Goal: Information Seeking & Learning: Find specific fact

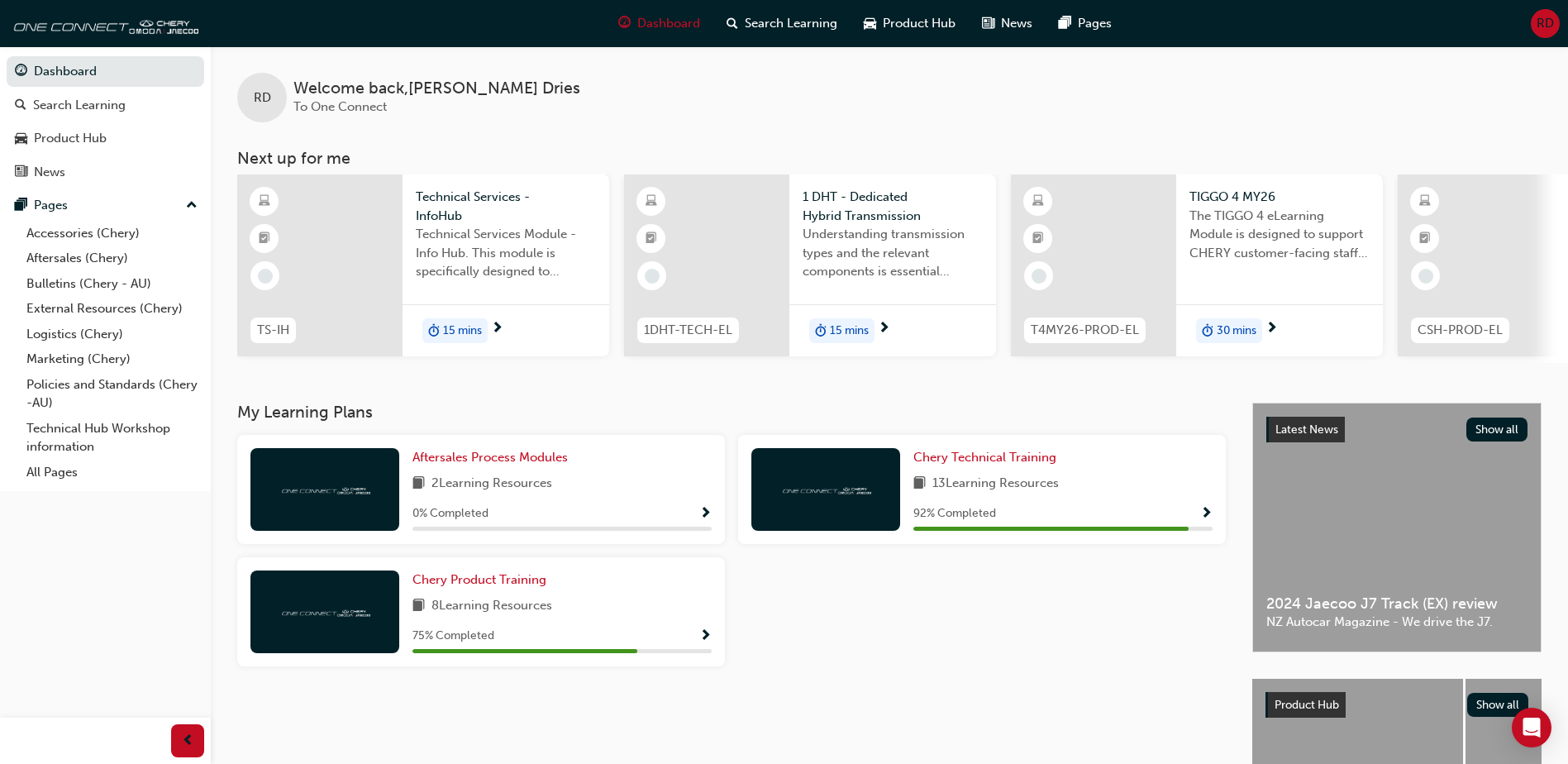
click at [696, 644] on div "75 % Completed" at bounding box center [563, 635] width 299 height 20
click at [706, 637] on span "Show Progress" at bounding box center [705, 636] width 12 height 15
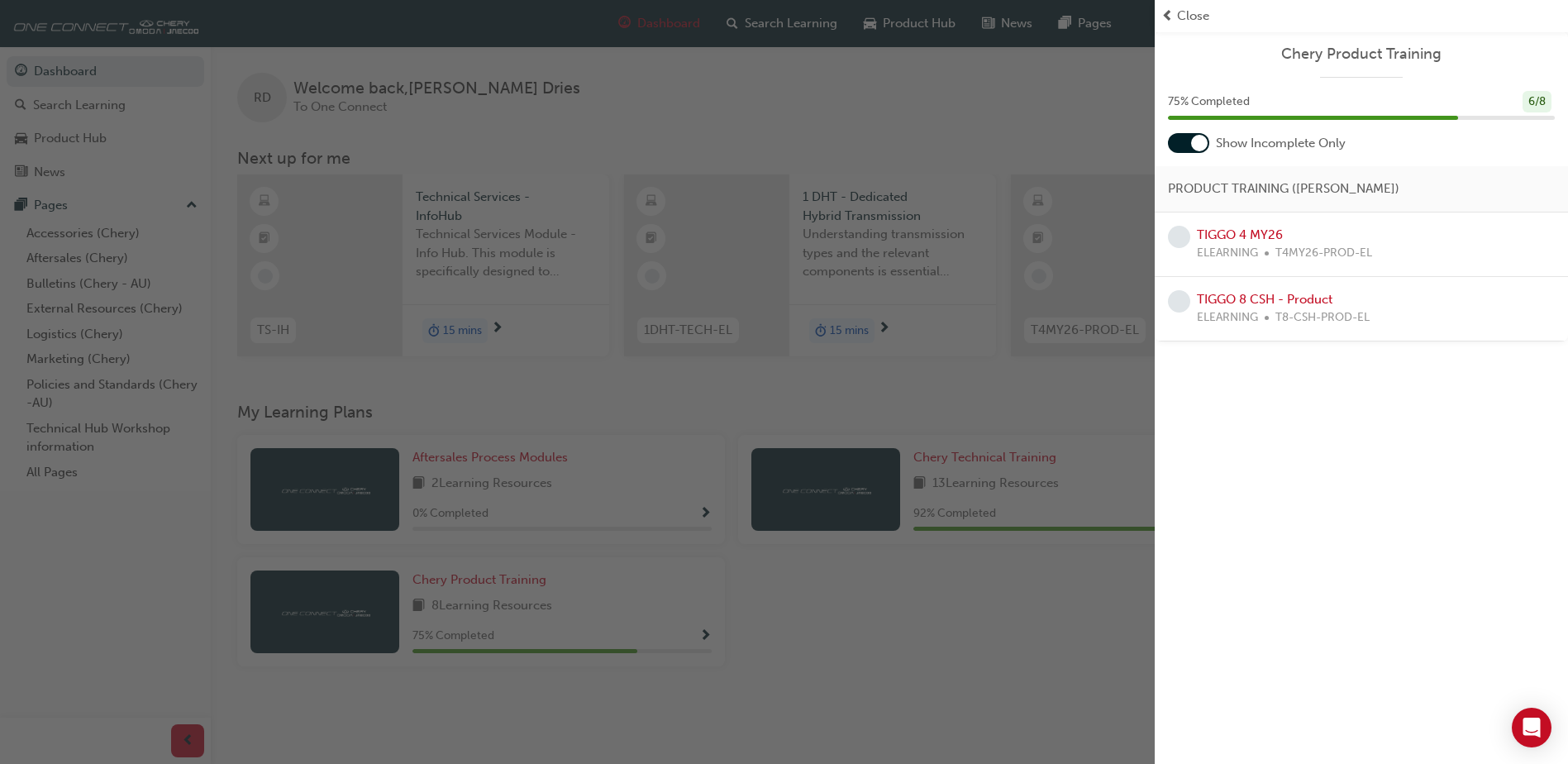
click at [1166, 10] on span "prev-icon" at bounding box center [1167, 17] width 12 height 19
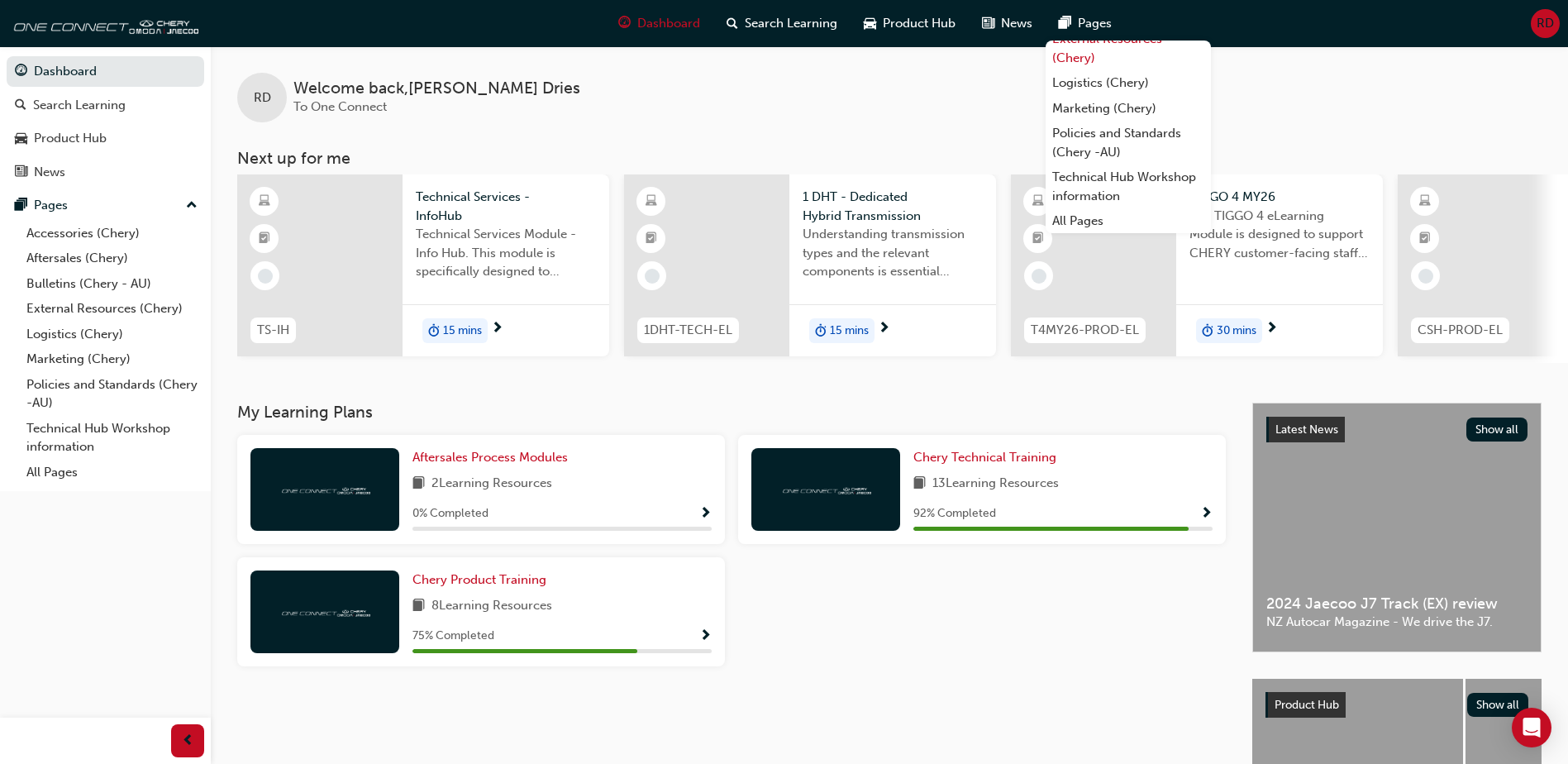
scroll to position [90, 0]
click at [1132, 187] on link "Technical Hub Workshop information" at bounding box center [1129, 186] width 166 height 44
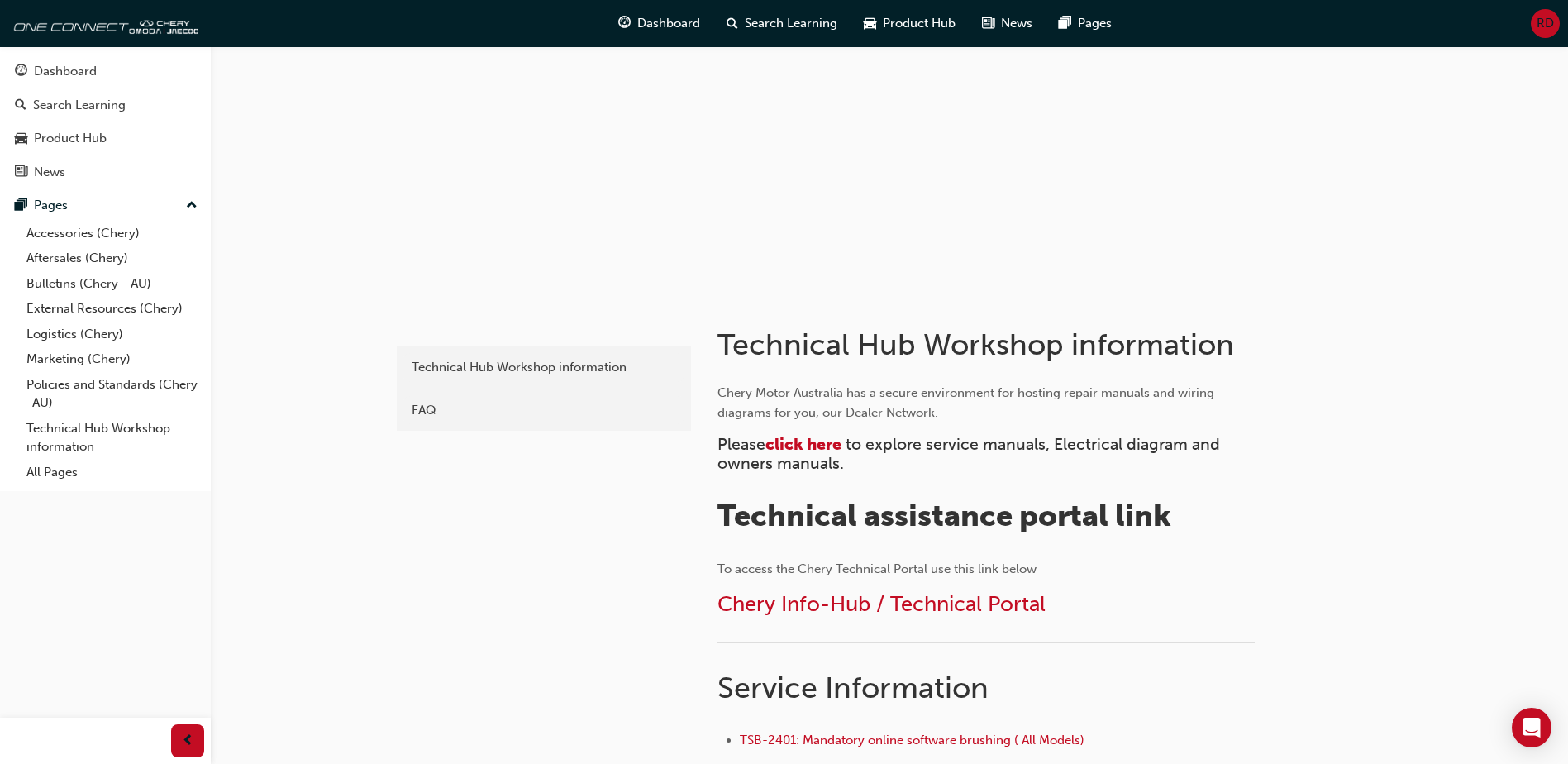
scroll to position [165, 0]
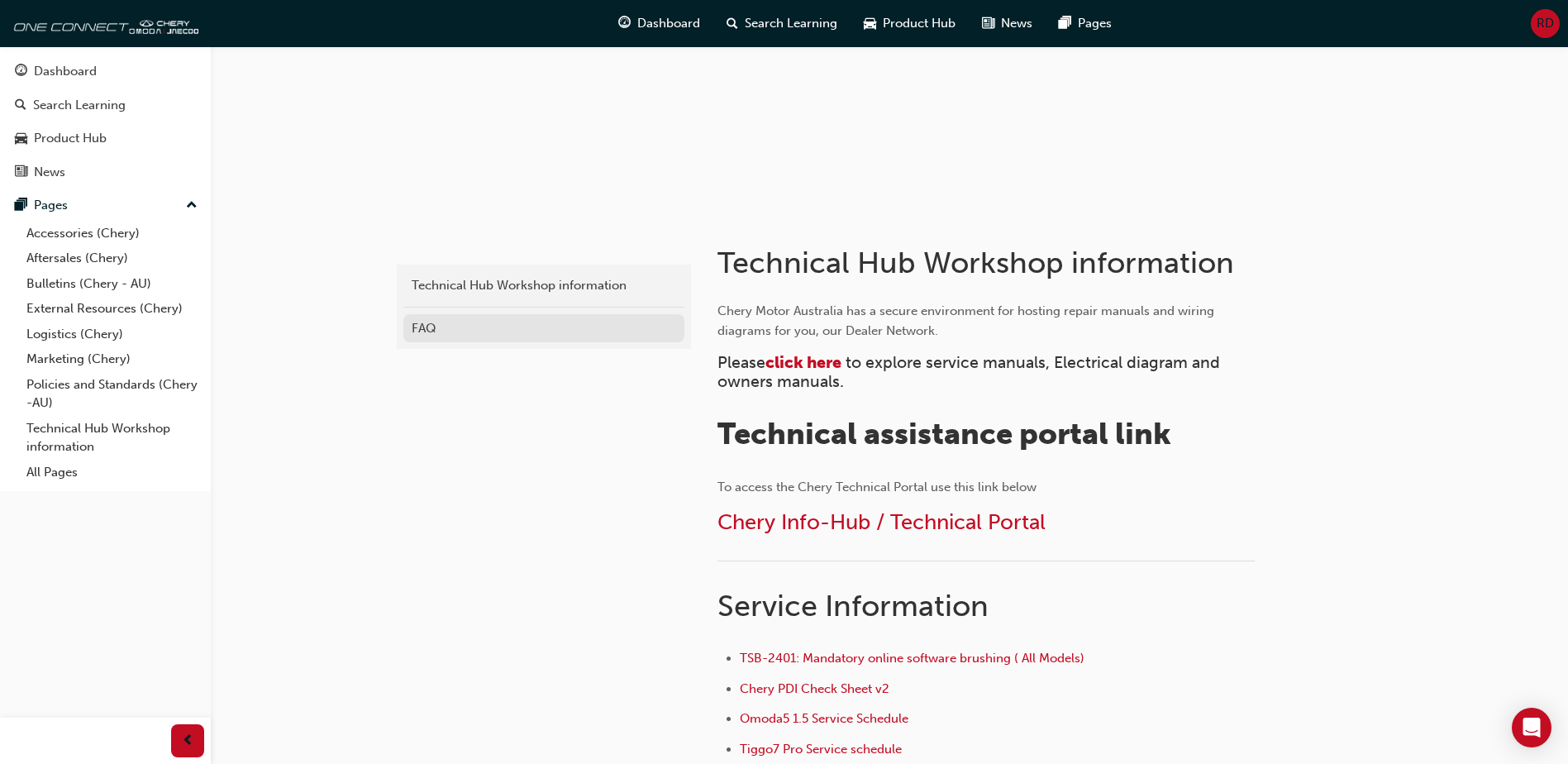
click at [414, 323] on div "FAQ" at bounding box center [544, 328] width 264 height 19
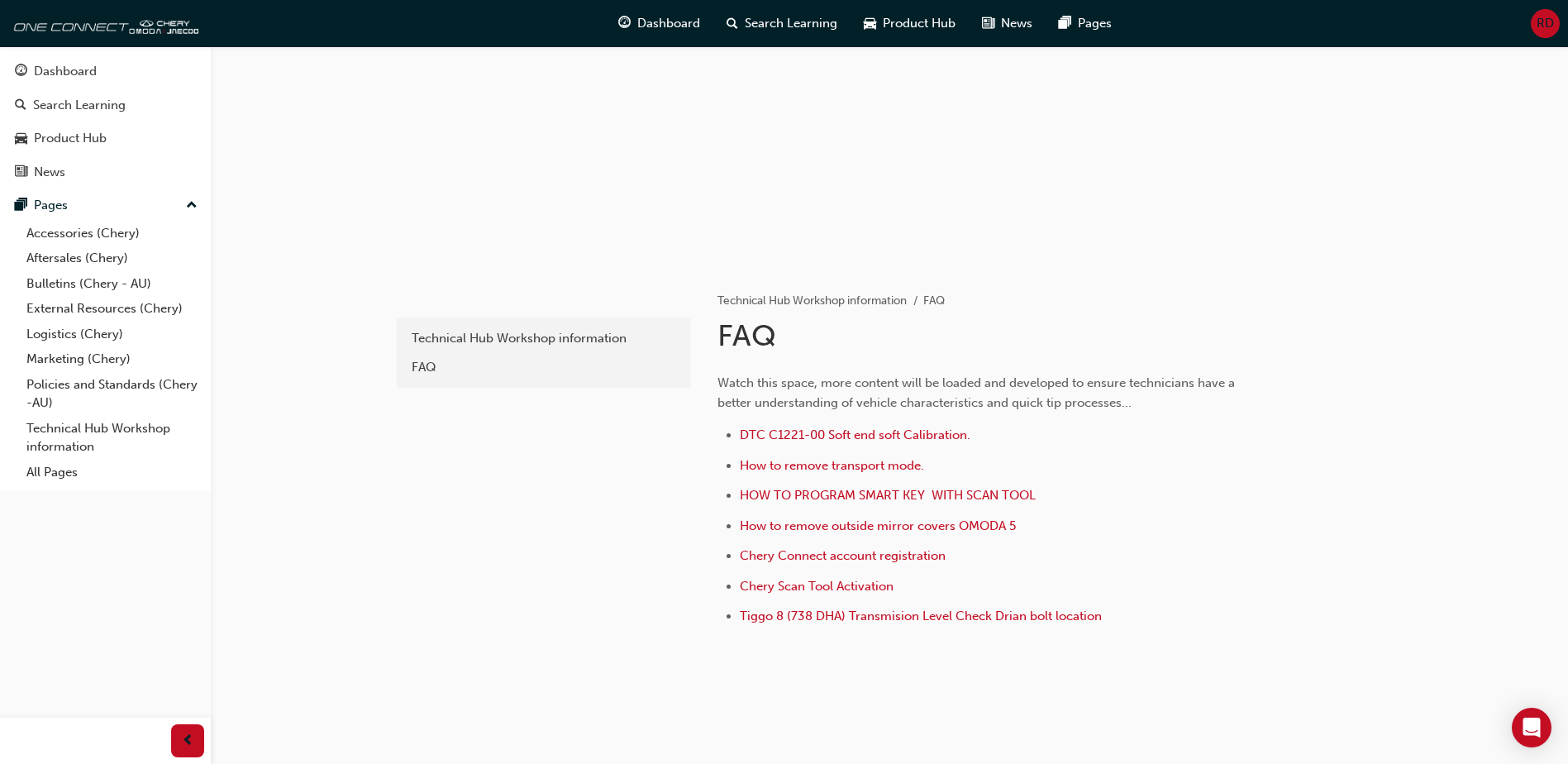
scroll to position [138, 0]
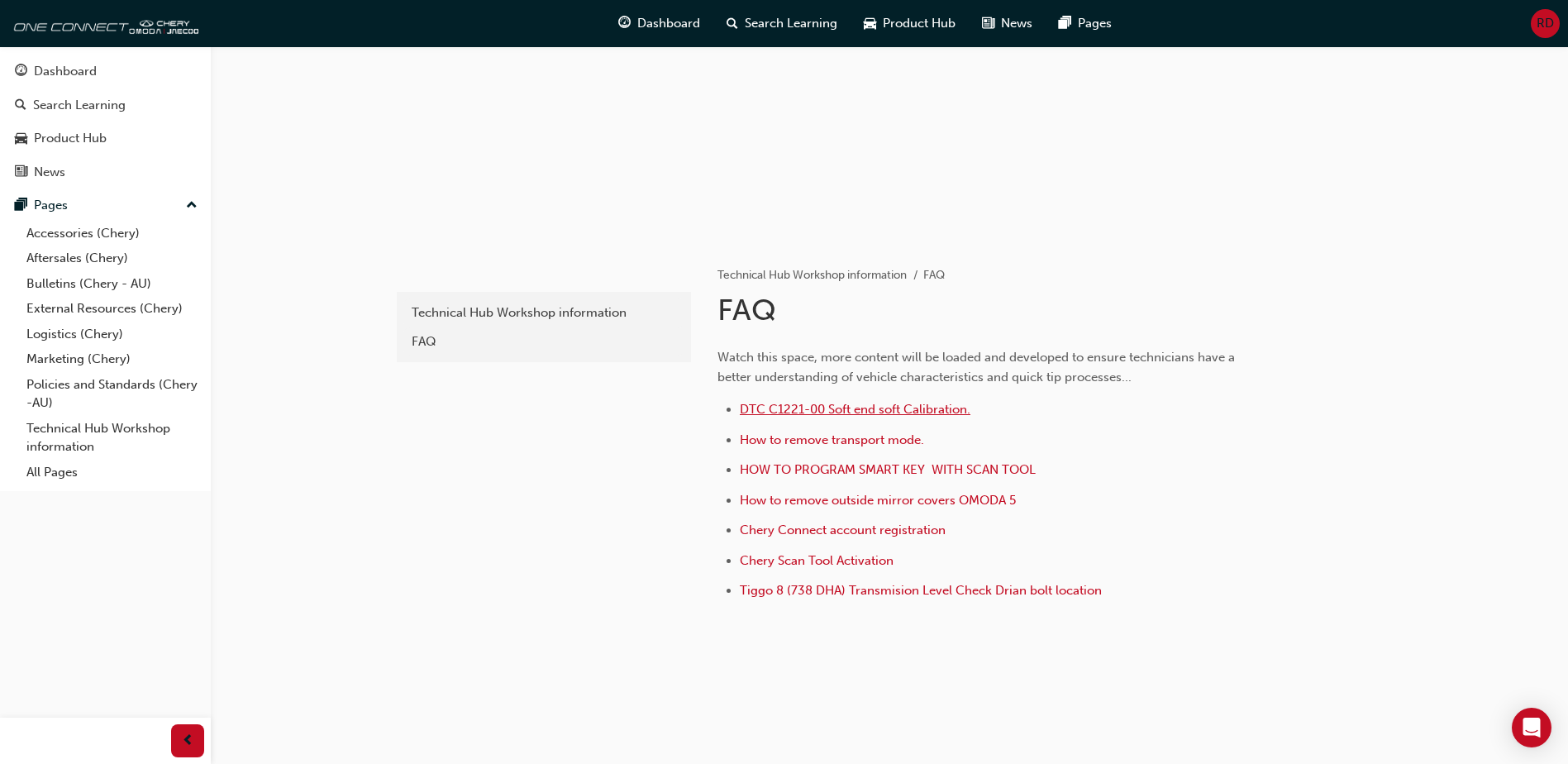
click at [923, 405] on span "DTC C1221-00 Soft end soft Calibration." at bounding box center [855, 408] width 231 height 15
